Goal: Transaction & Acquisition: Purchase product/service

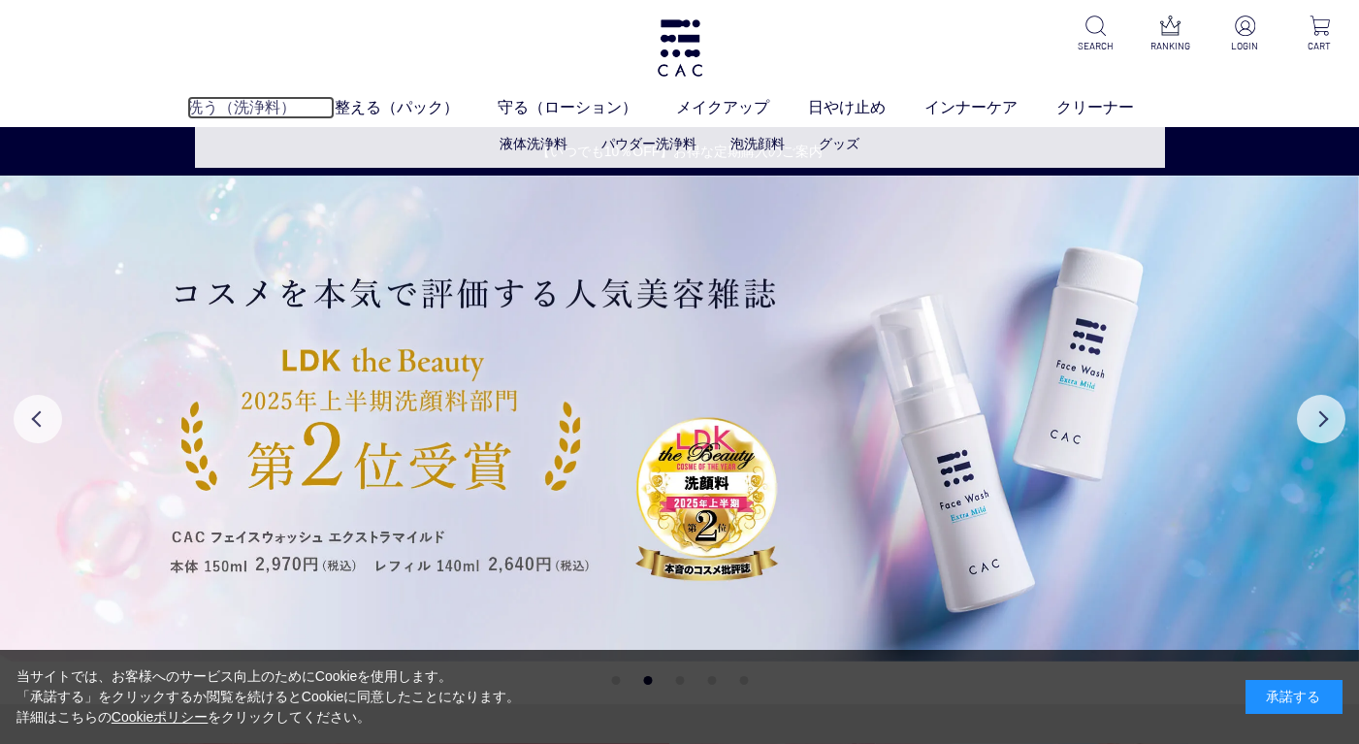
click at [227, 107] on link "洗う（洗浄料）" at bounding box center [260, 107] width 147 height 23
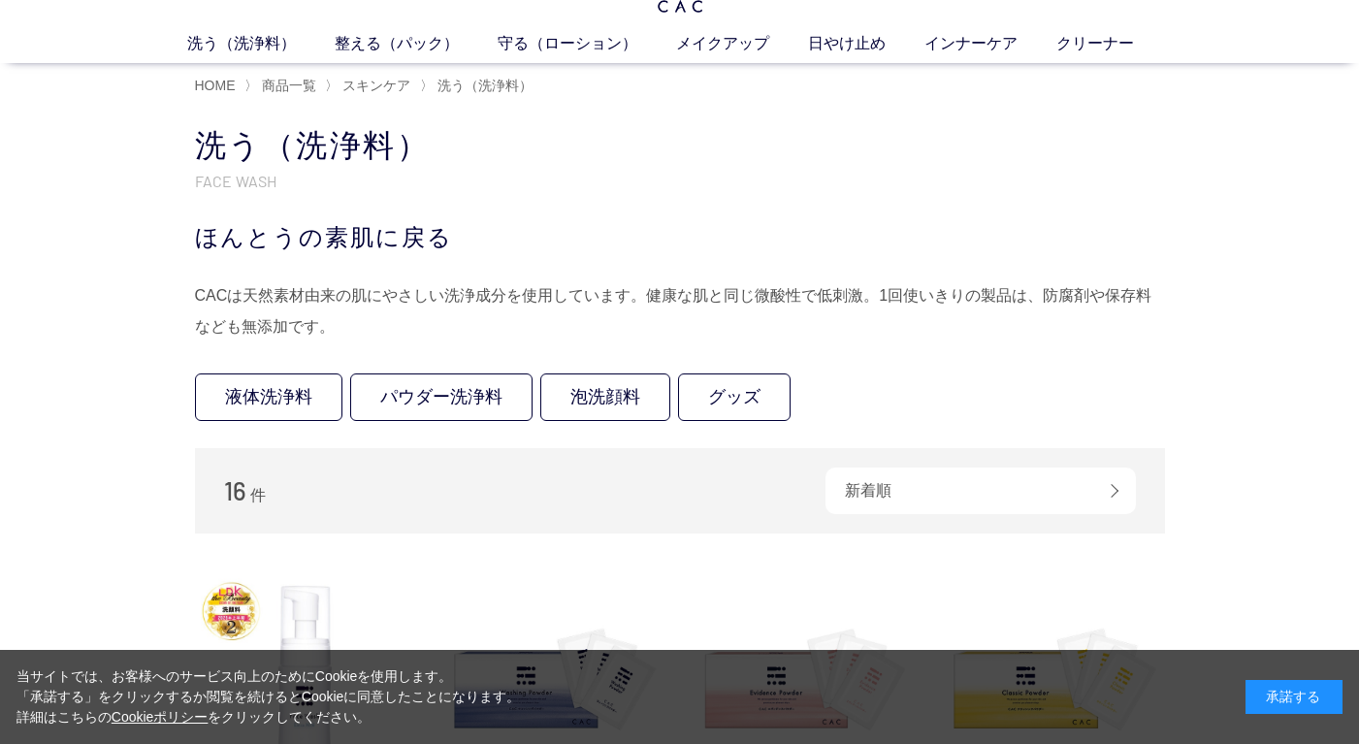
scroll to position [97, 0]
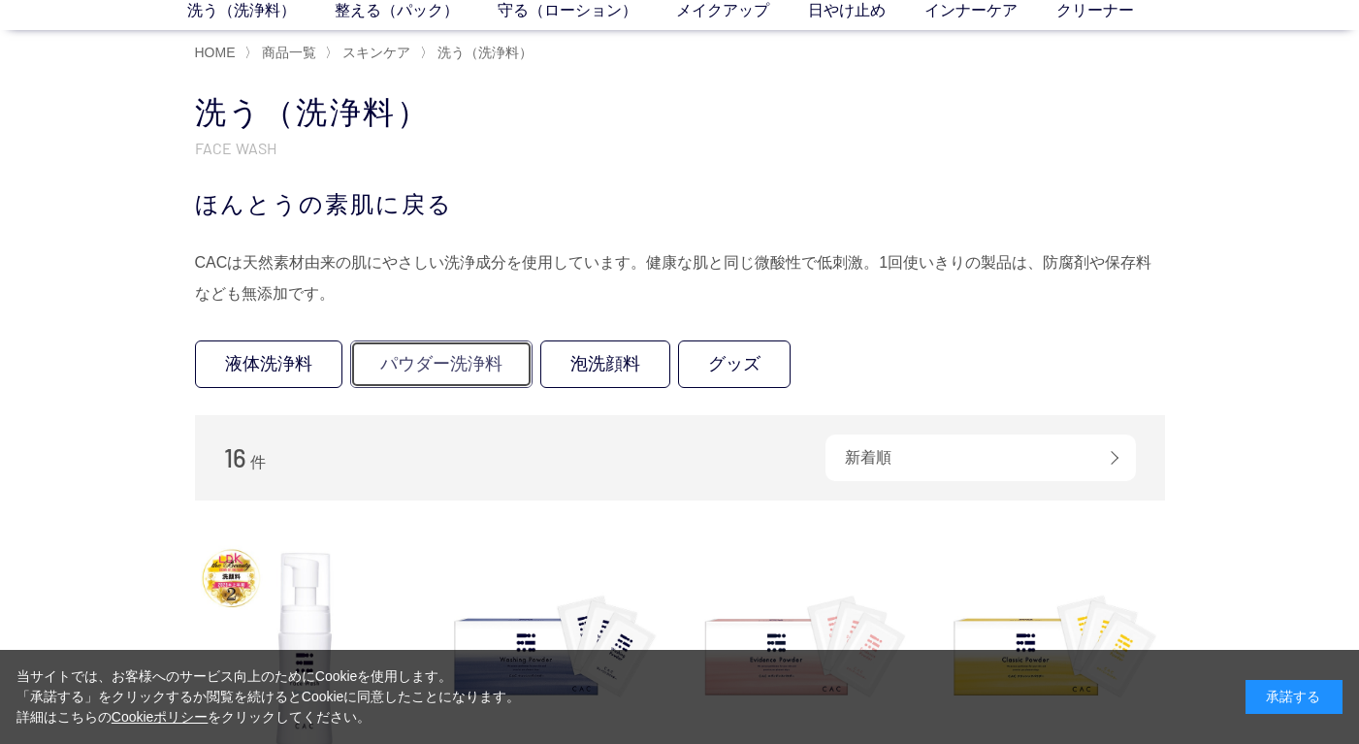
click at [508, 363] on link "パウダー洗浄料" at bounding box center [441, 364] width 182 height 48
click at [755, 362] on link "グッズ" at bounding box center [734, 364] width 112 height 48
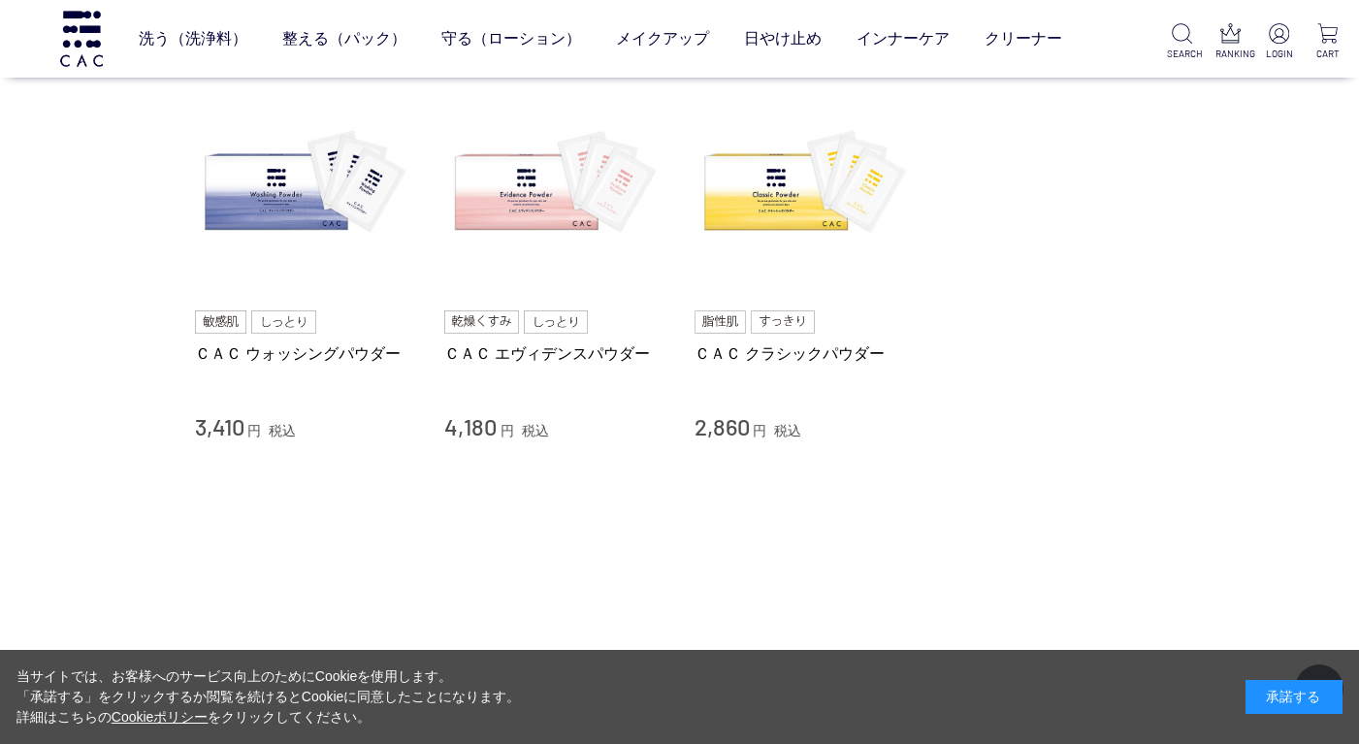
scroll to position [194, 0]
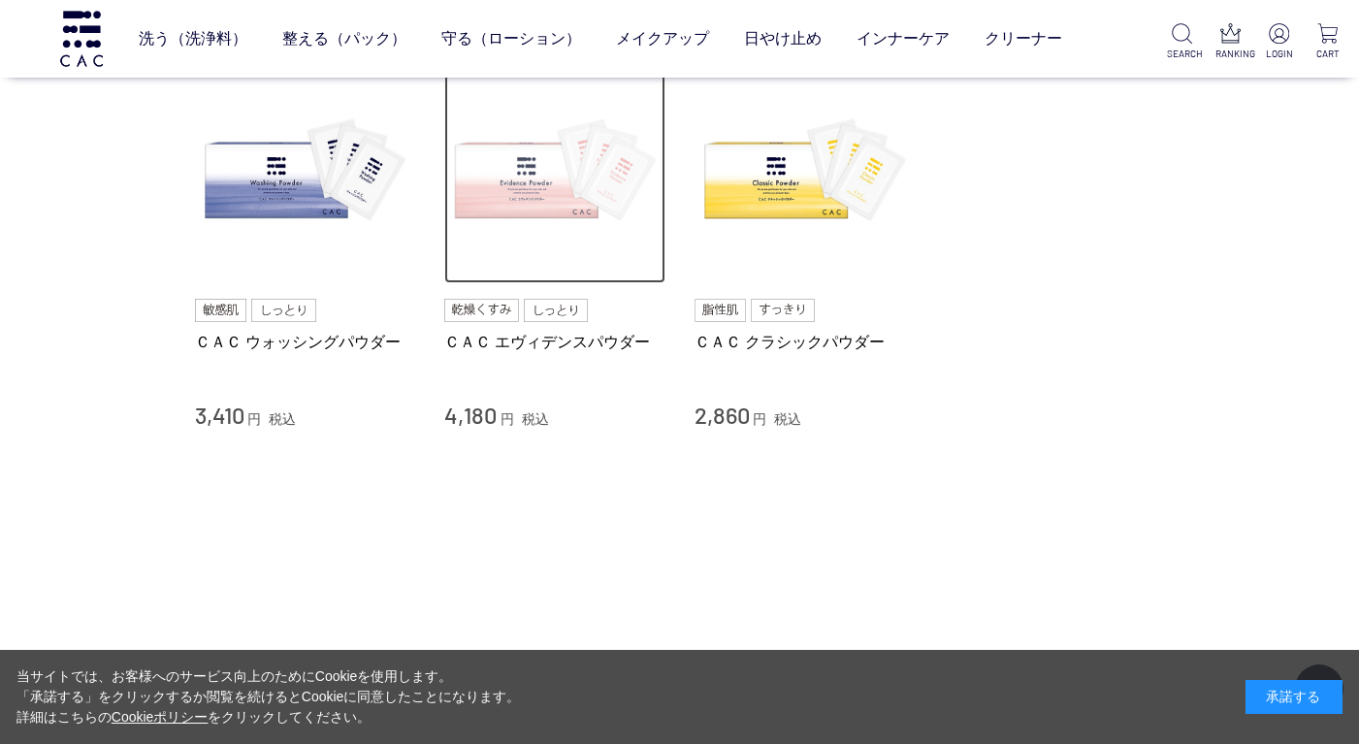
click at [528, 206] on img at bounding box center [554, 173] width 221 height 221
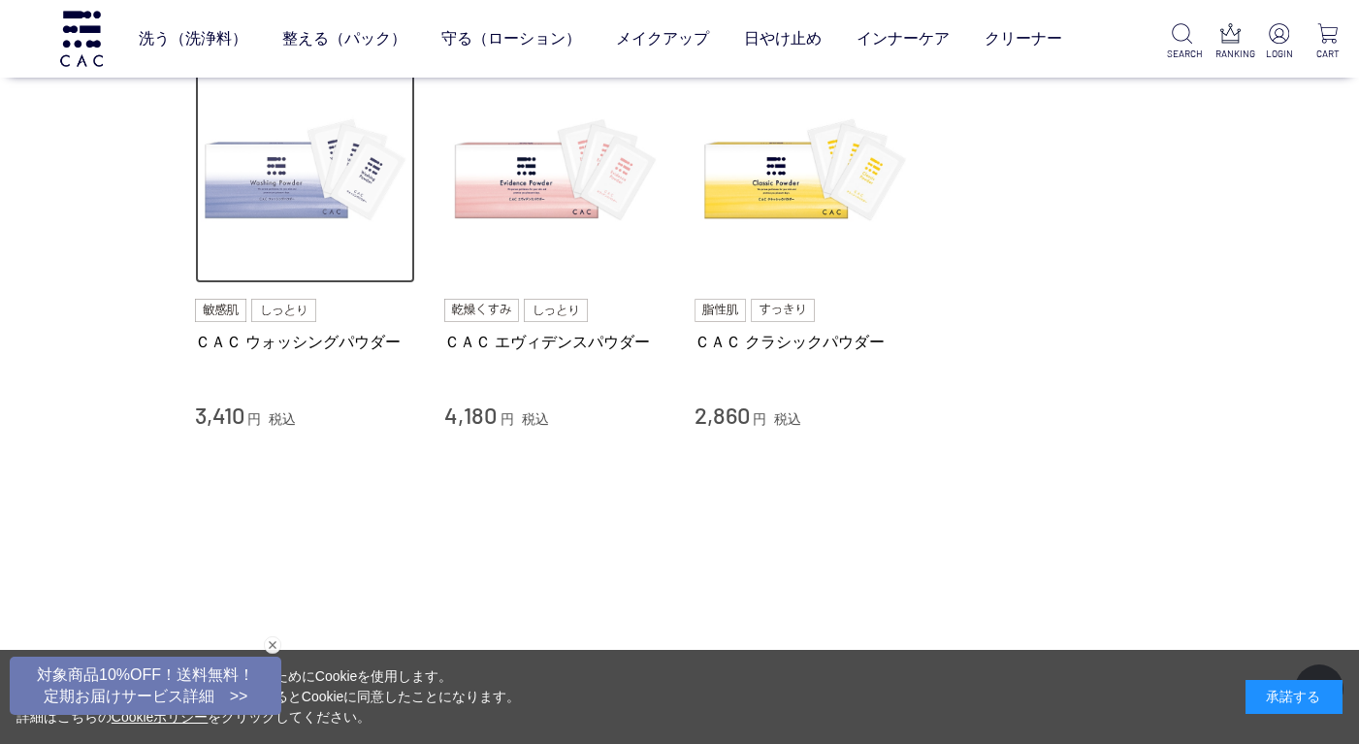
click at [270, 220] on img at bounding box center [305, 173] width 221 height 221
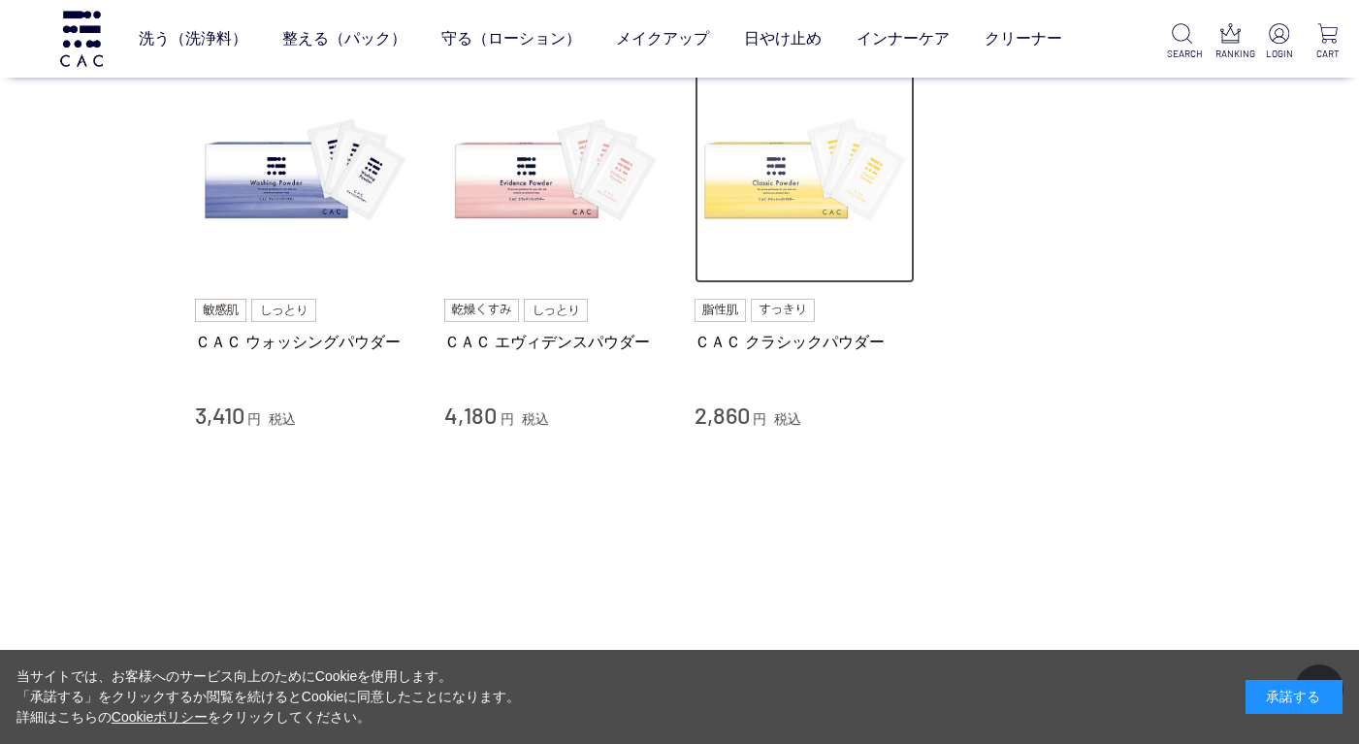
click at [784, 190] on img at bounding box center [804, 173] width 221 height 221
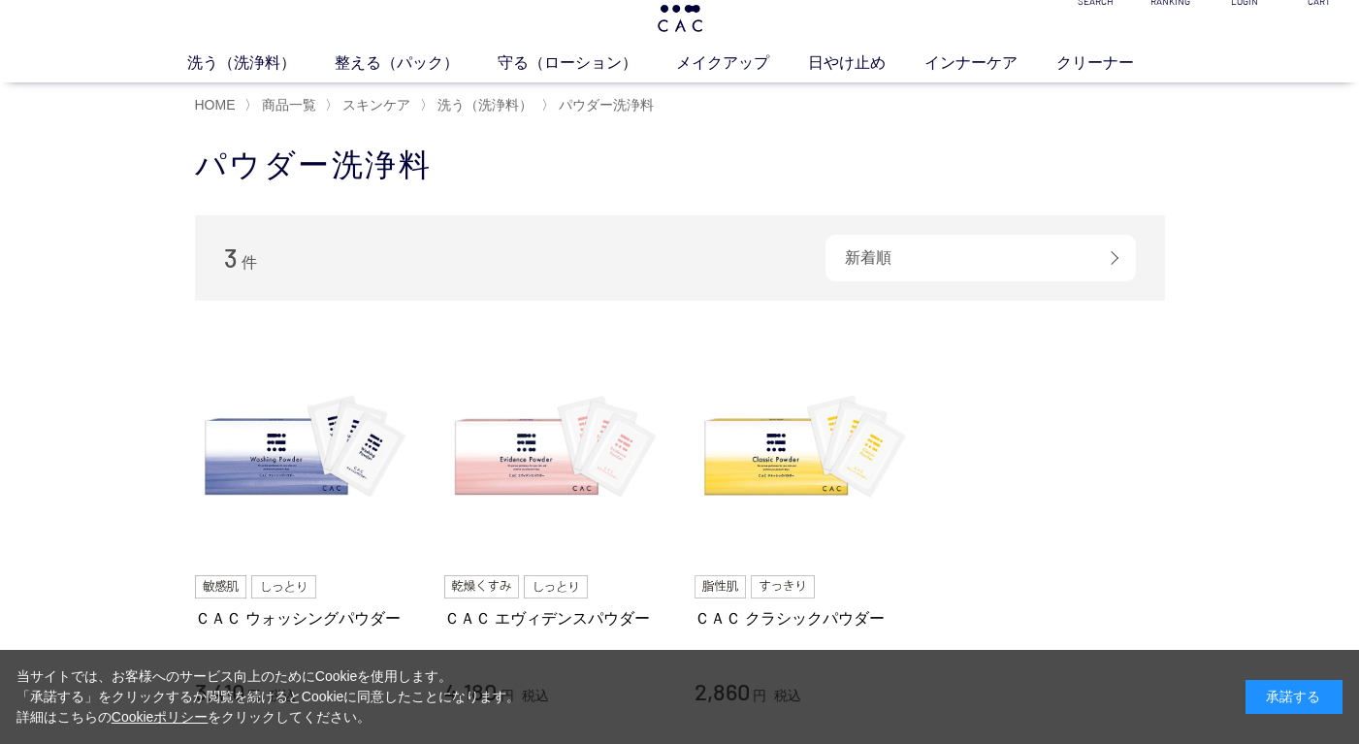
scroll to position [0, 0]
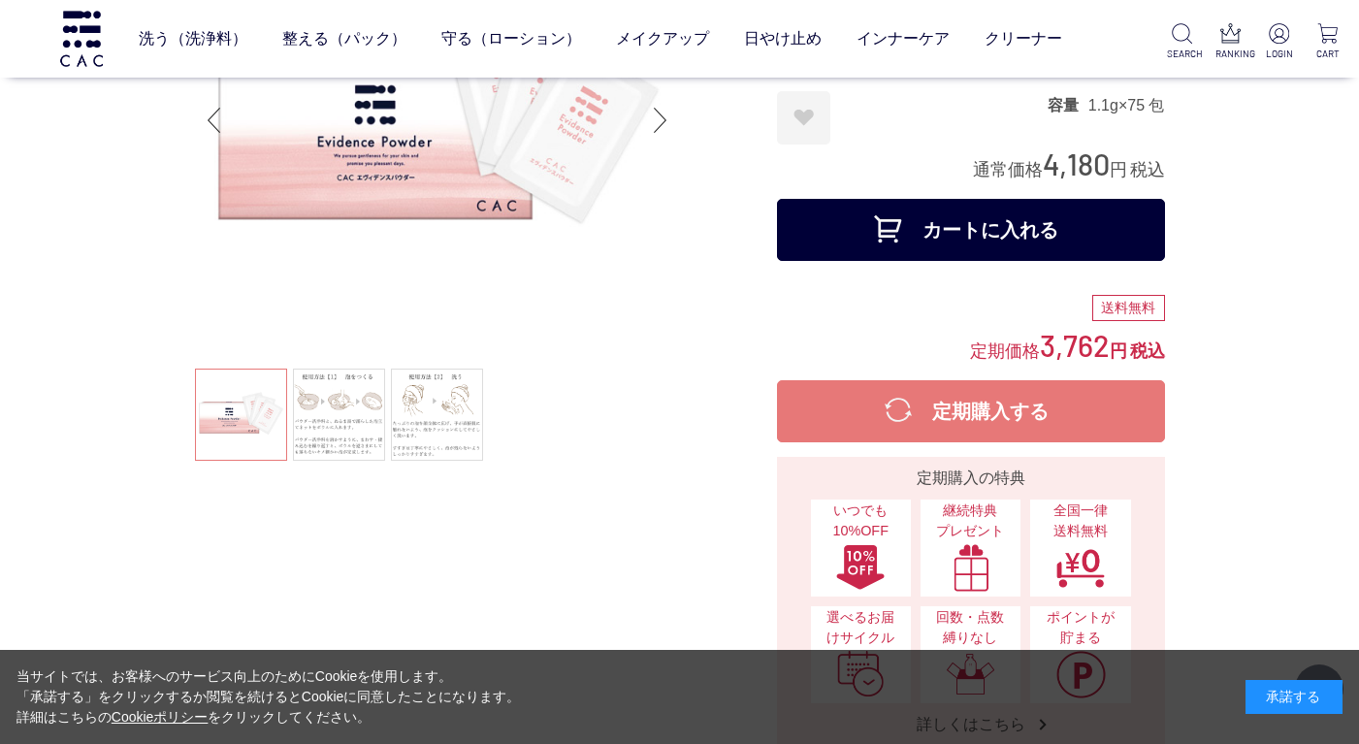
scroll to position [291, 0]
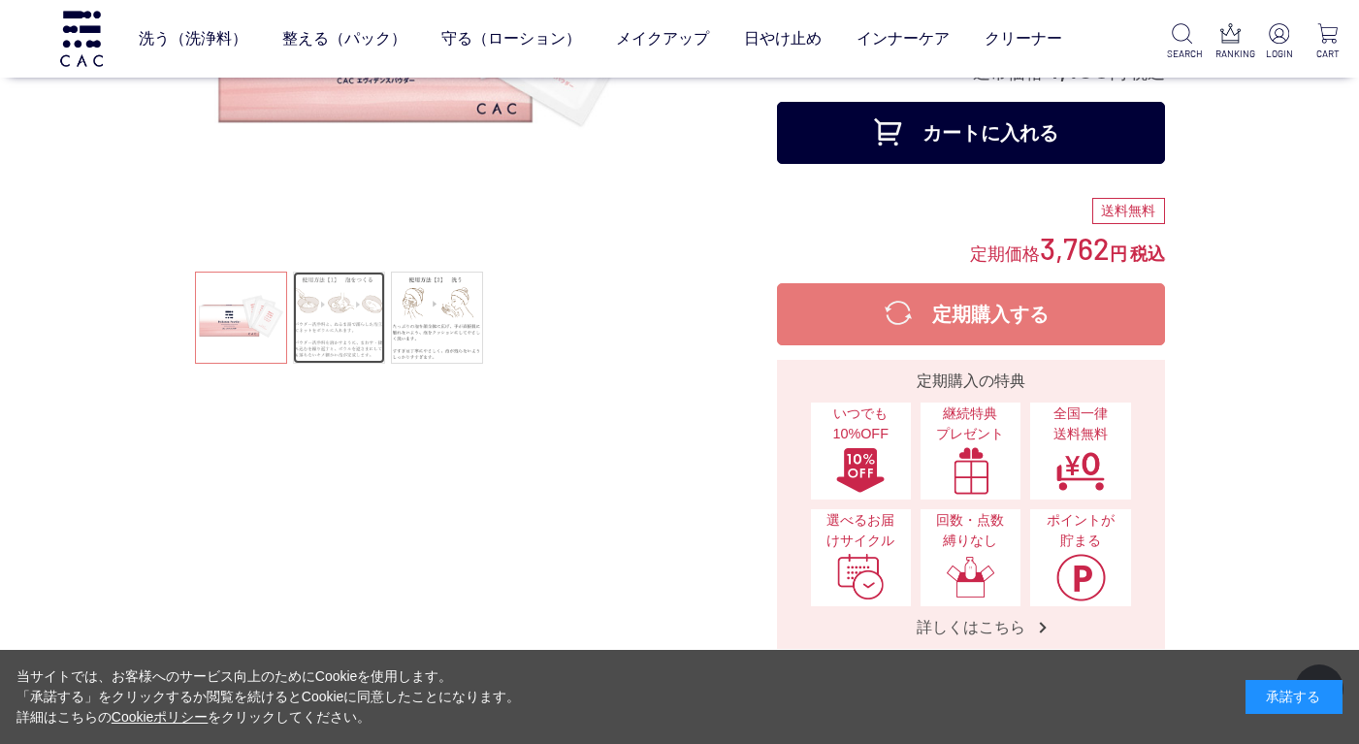
click at [353, 324] on link at bounding box center [339, 318] width 92 height 92
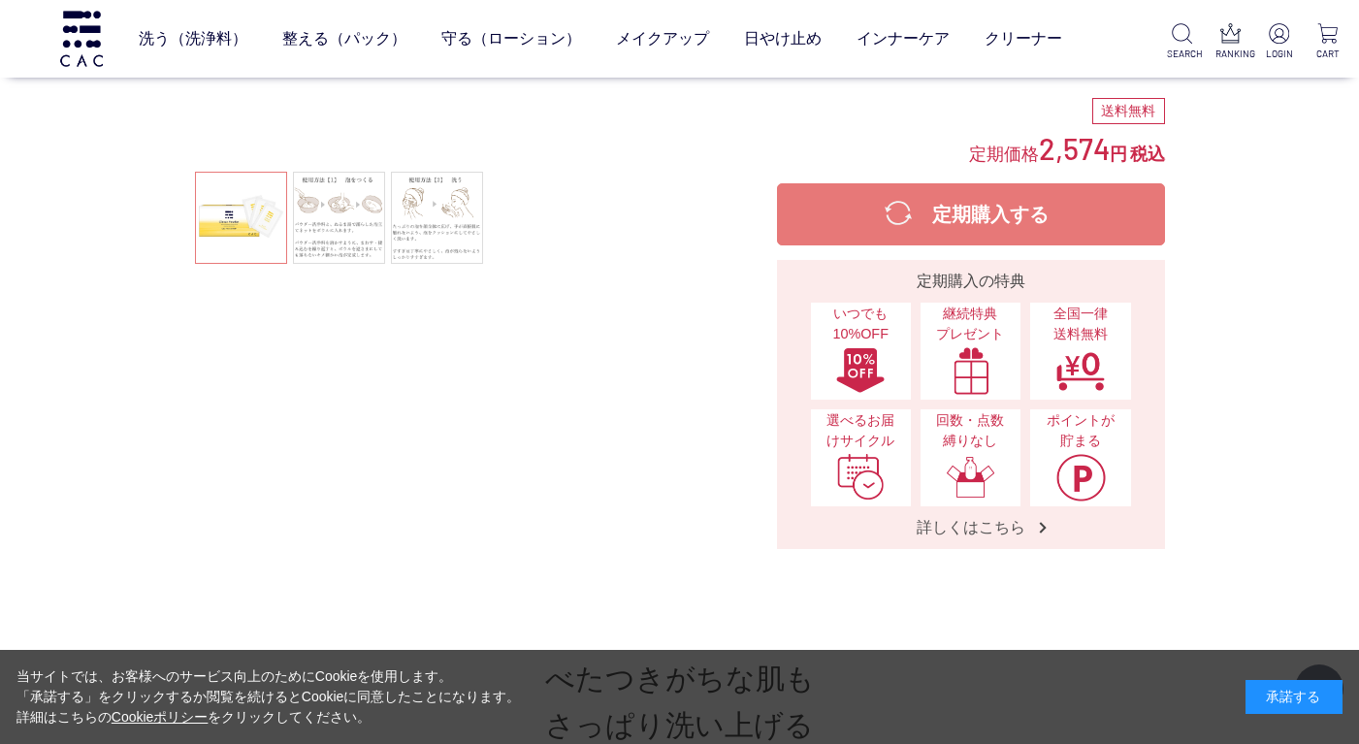
scroll to position [485, 0]
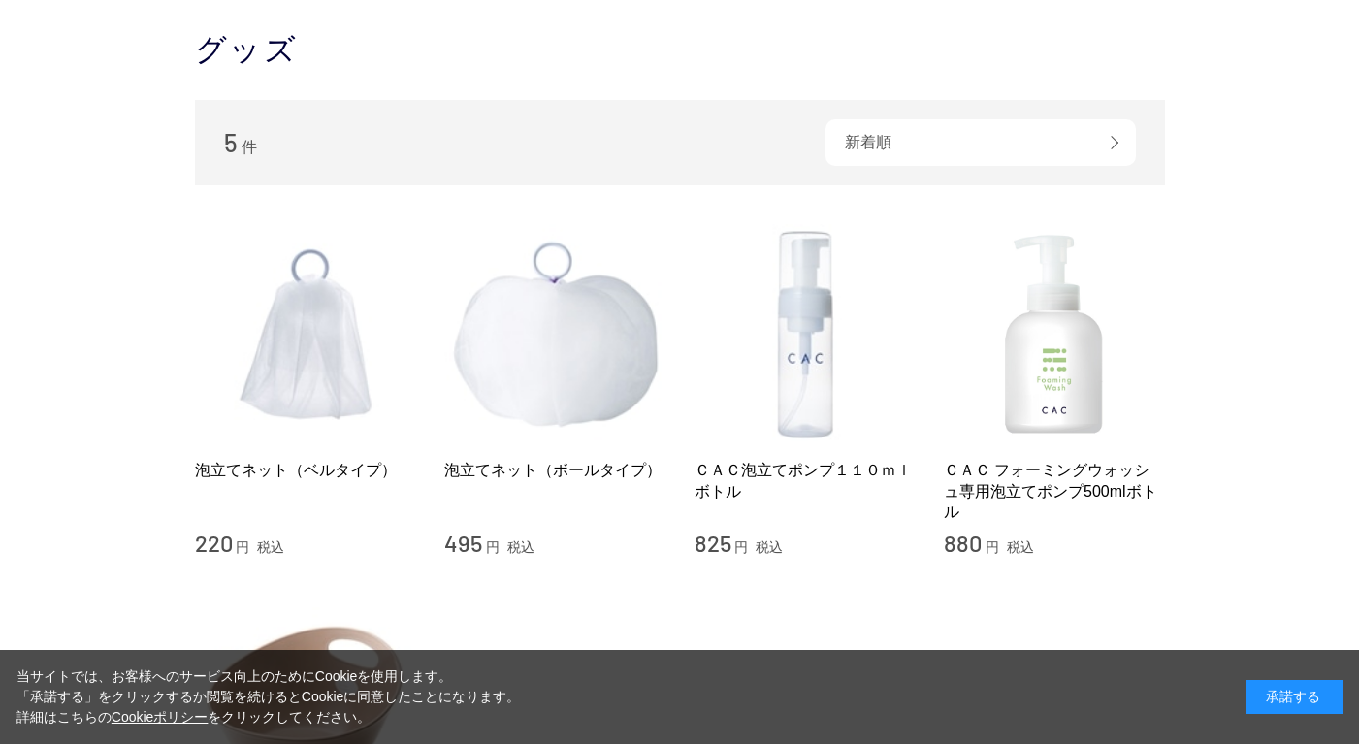
scroll to position [194, 0]
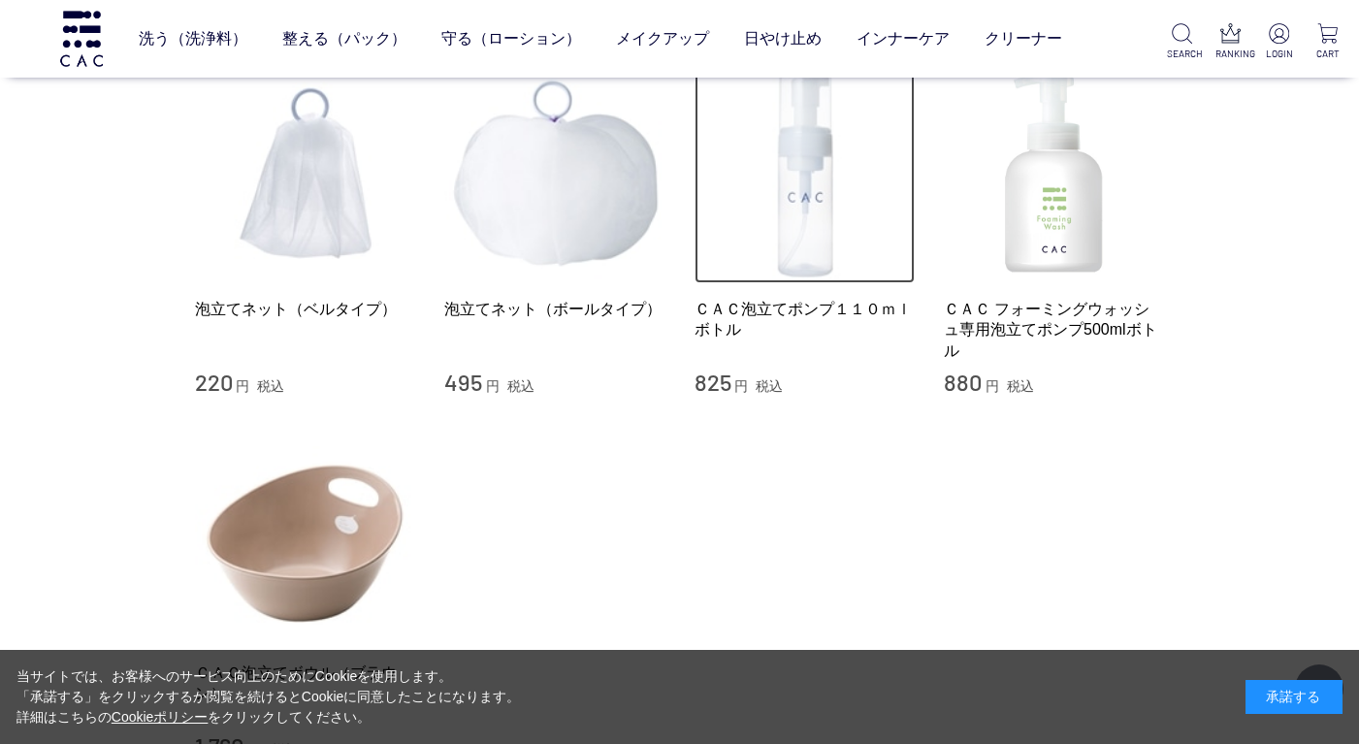
click at [812, 258] on img at bounding box center [804, 173] width 221 height 221
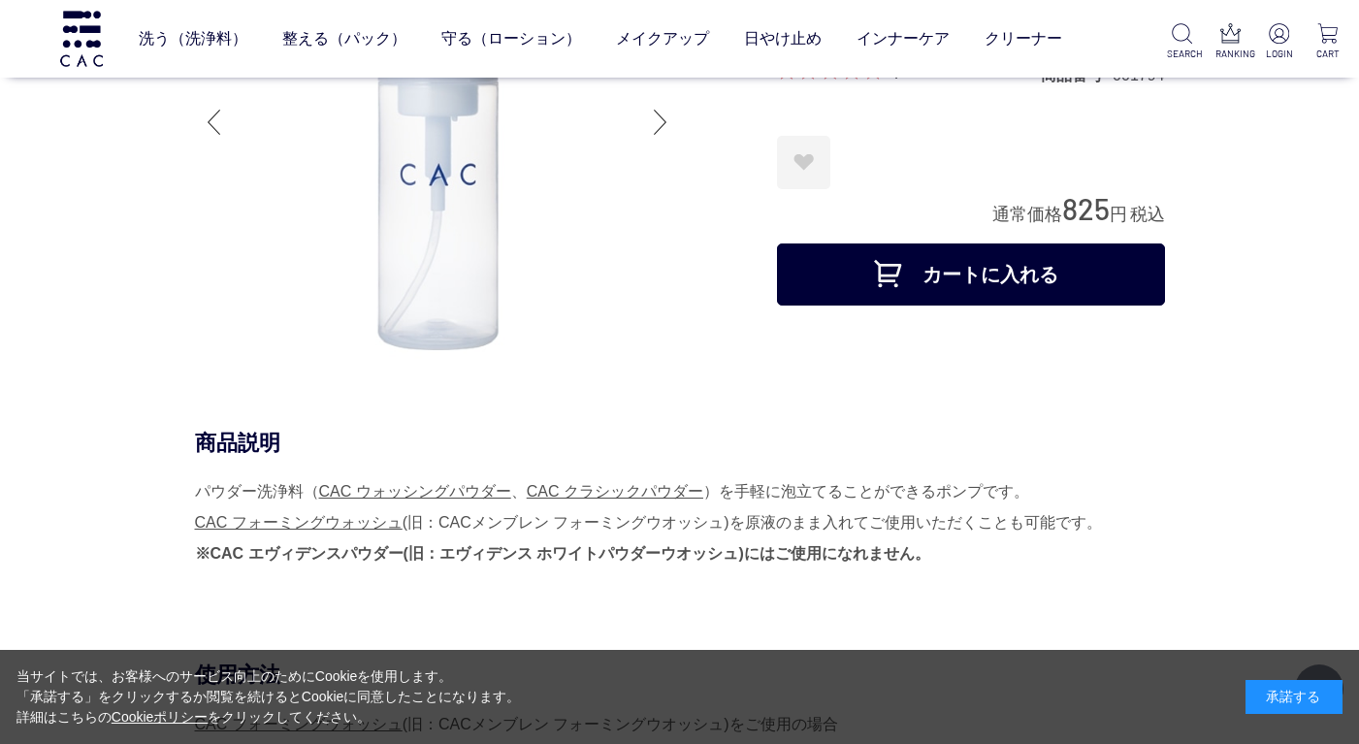
scroll to position [194, 0]
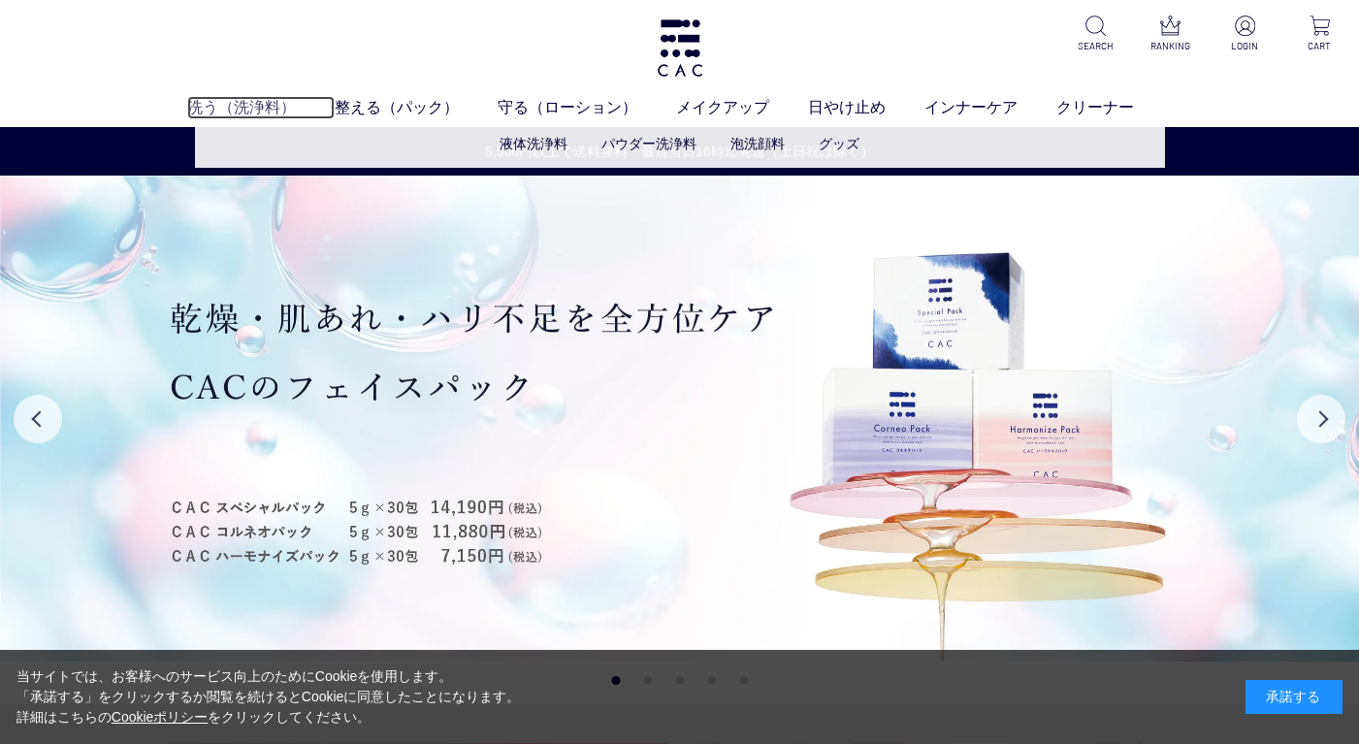
click at [249, 102] on link "洗う（洗浄料）" at bounding box center [260, 107] width 147 height 23
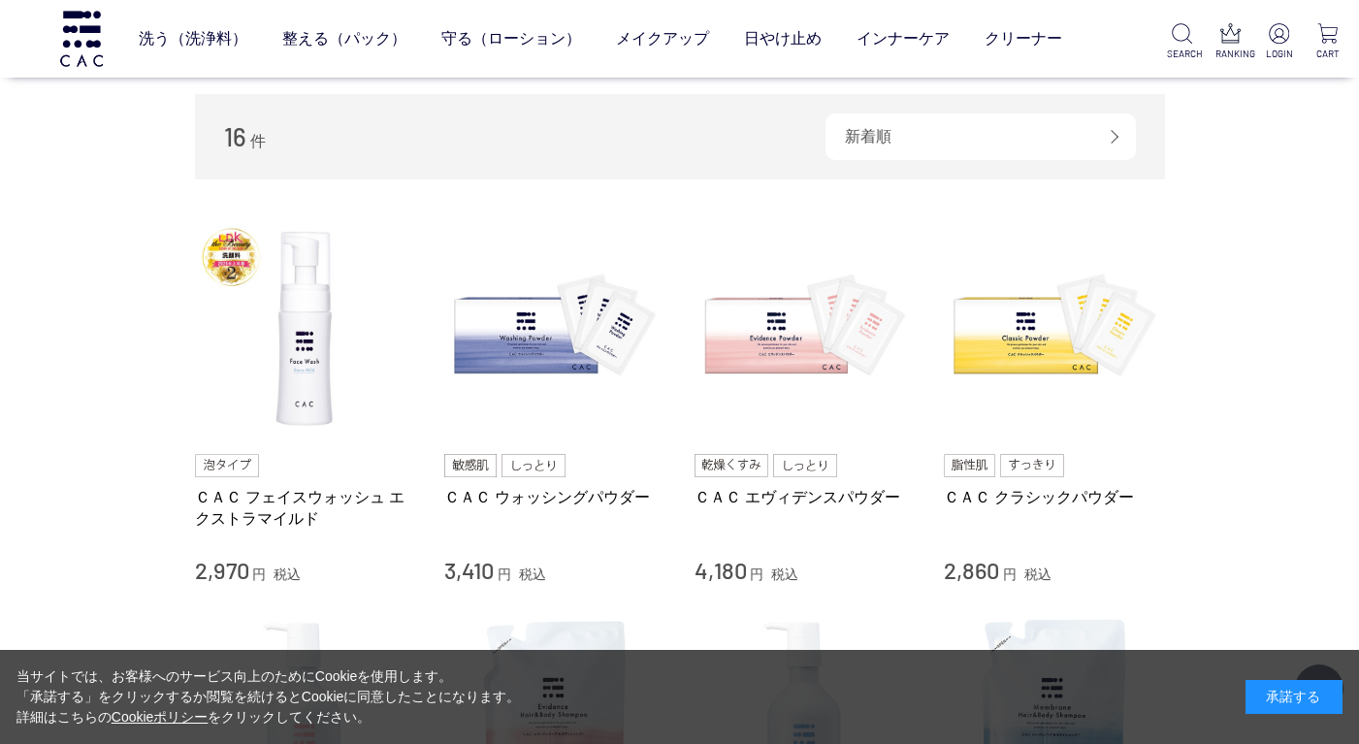
scroll to position [97, 0]
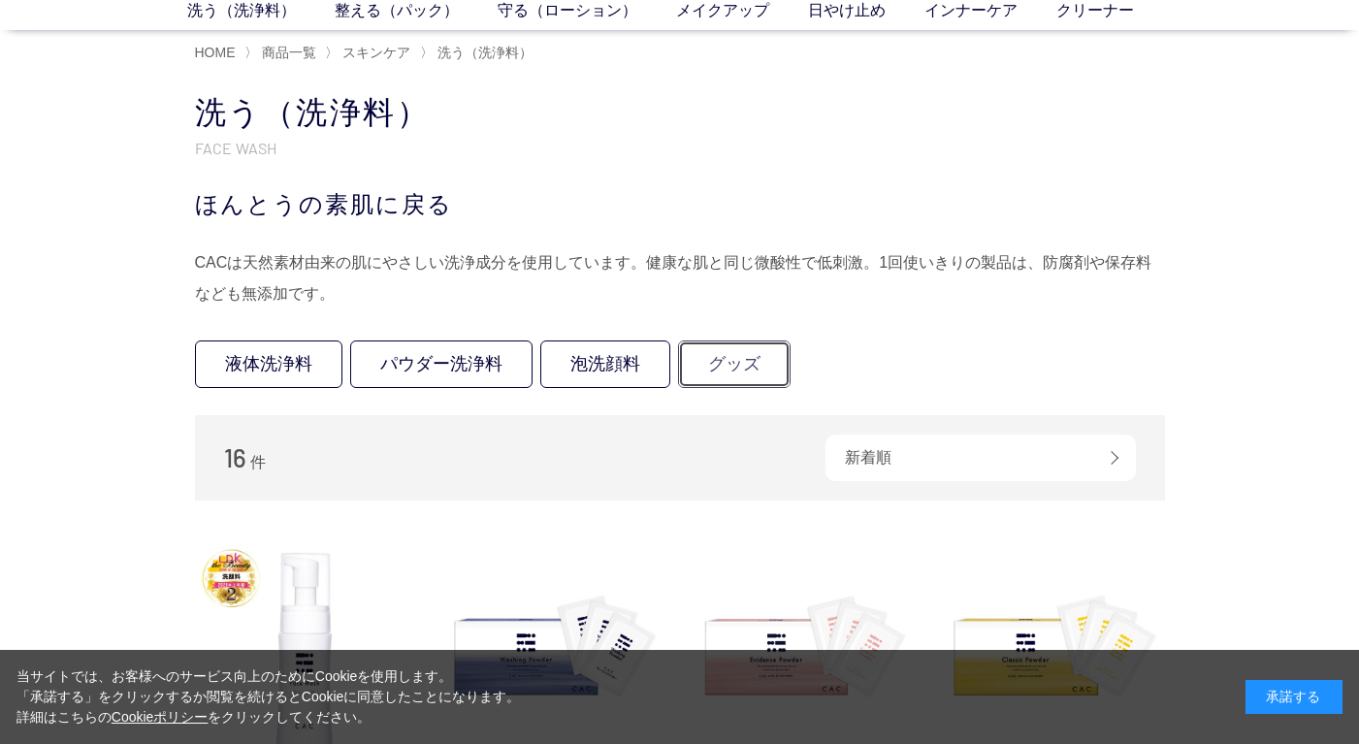
click at [747, 364] on link "グッズ" at bounding box center [734, 364] width 112 height 48
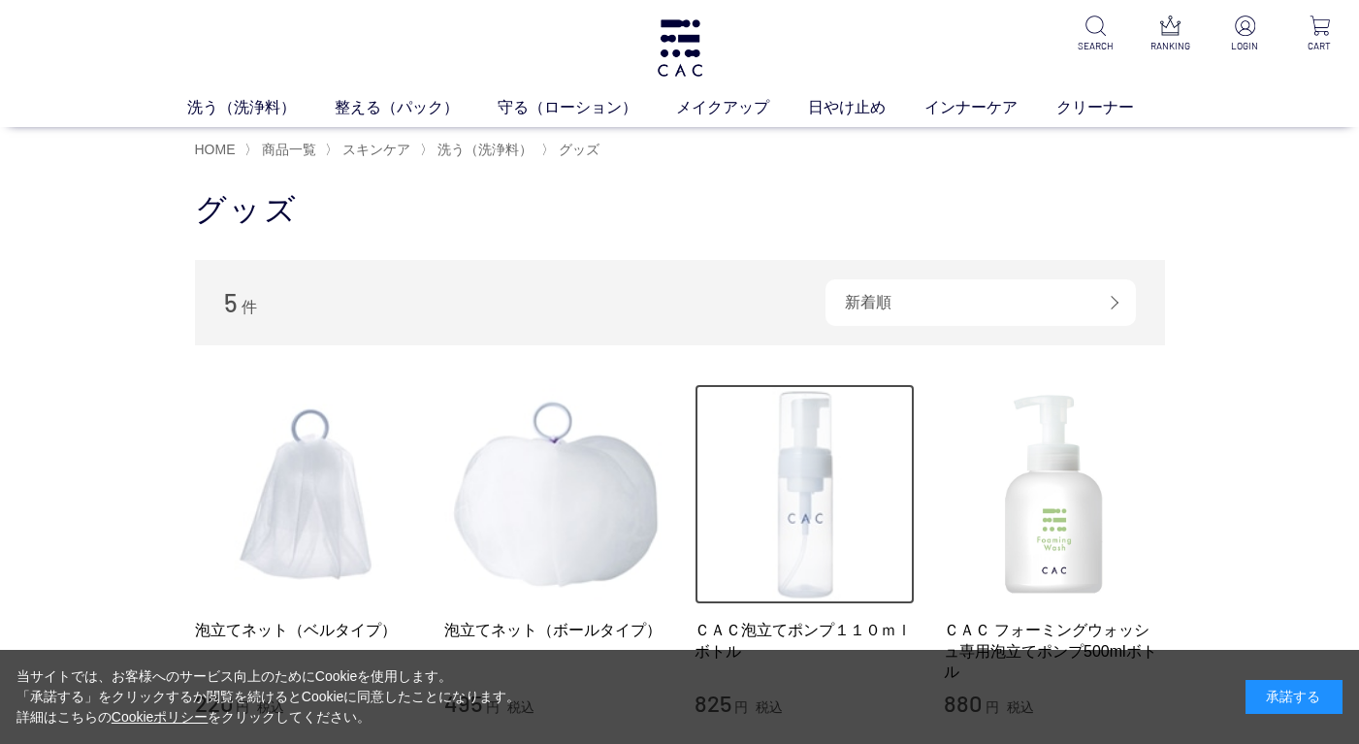
click at [817, 538] on img at bounding box center [804, 494] width 221 height 221
